Goal: Communication & Community: Answer question/provide support

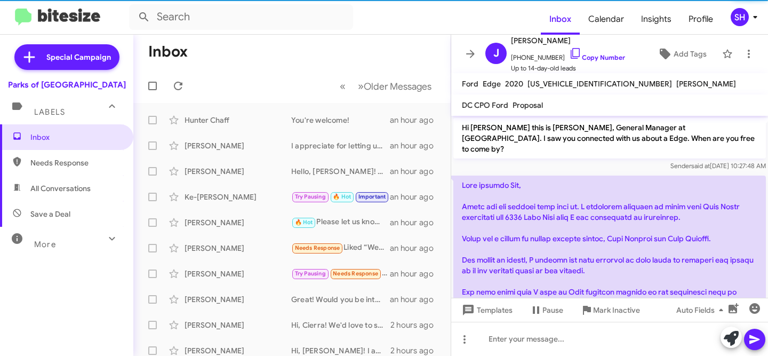
scroll to position [223, 0]
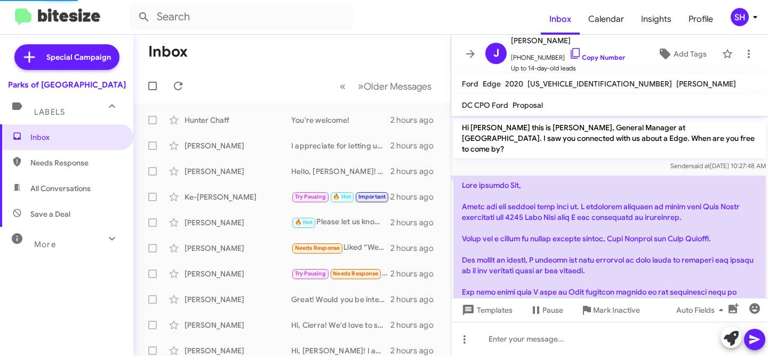
scroll to position [223, 0]
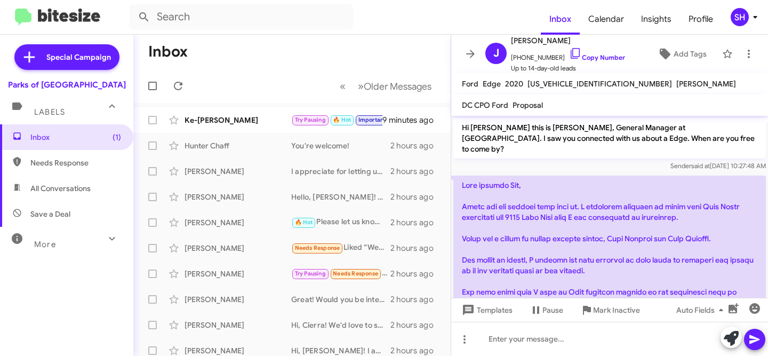
scroll to position [223, 0]
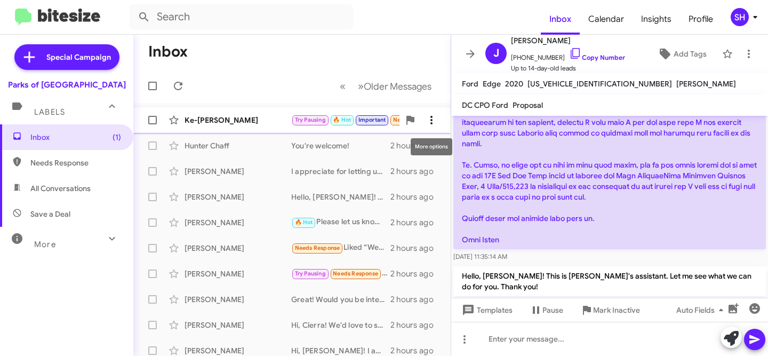
click at [425, 122] on icon at bounding box center [431, 120] width 13 height 13
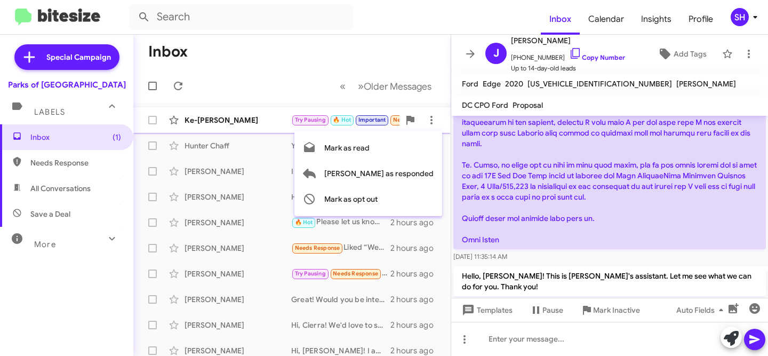
click at [221, 120] on div at bounding box center [384, 178] width 768 height 356
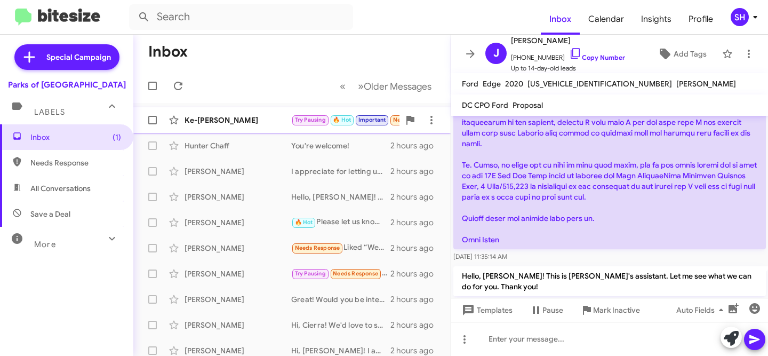
click at [238, 120] on div "Ke-[PERSON_NAME]" at bounding box center [237, 120] width 107 height 11
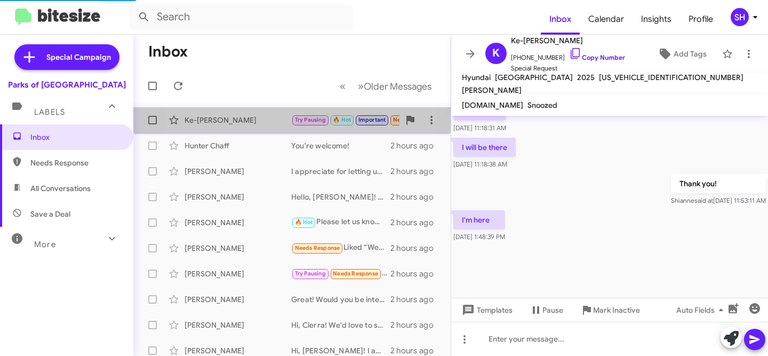
click at [240, 120] on div "Ke-[PERSON_NAME]" at bounding box center [237, 120] width 107 height 11
